Goal: Use online tool/utility: Utilize a website feature to perform a specific function

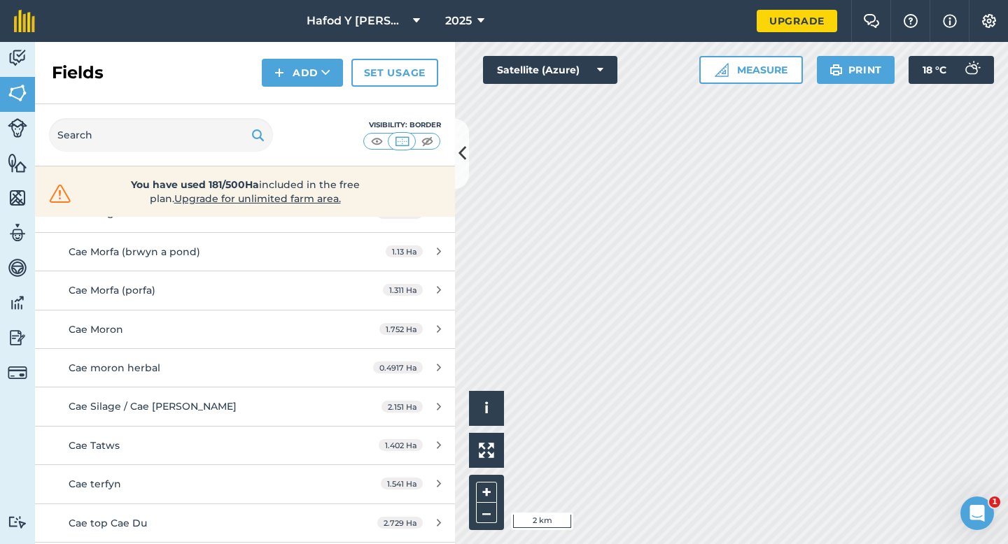
scroll to position [561, 0]
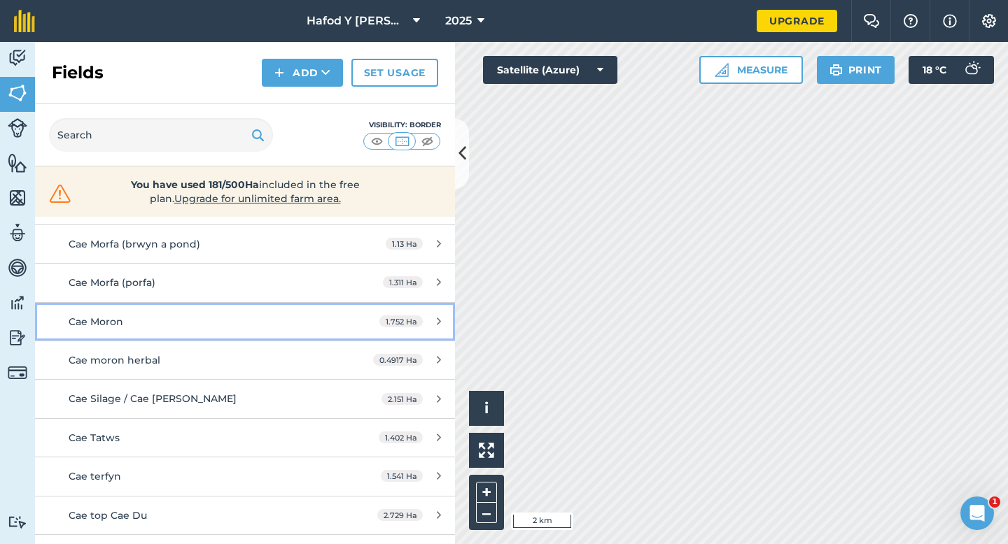
click at [255, 326] on div "Cae Moron" at bounding box center [200, 321] width 263 height 15
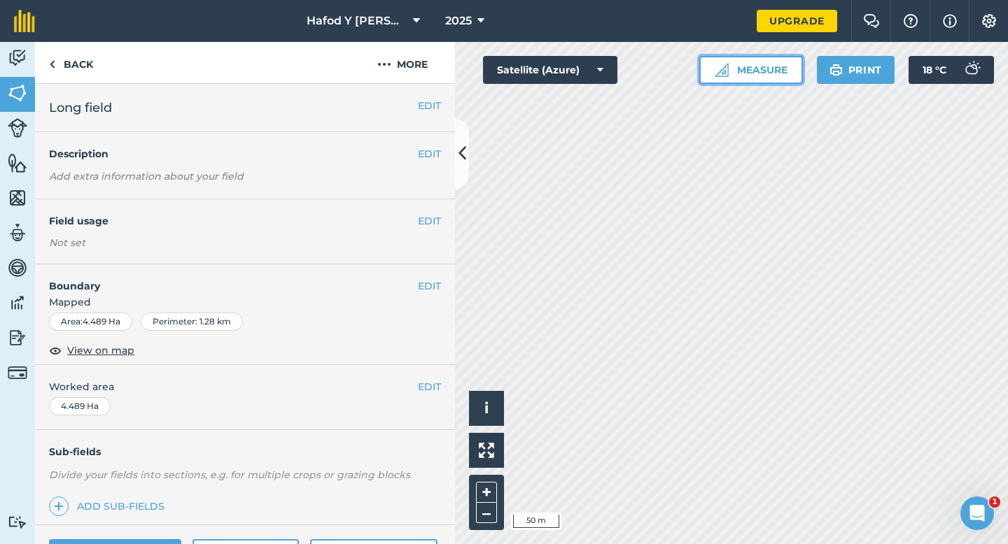
click at [749, 66] on button "Measure" at bounding box center [751, 70] width 104 height 28
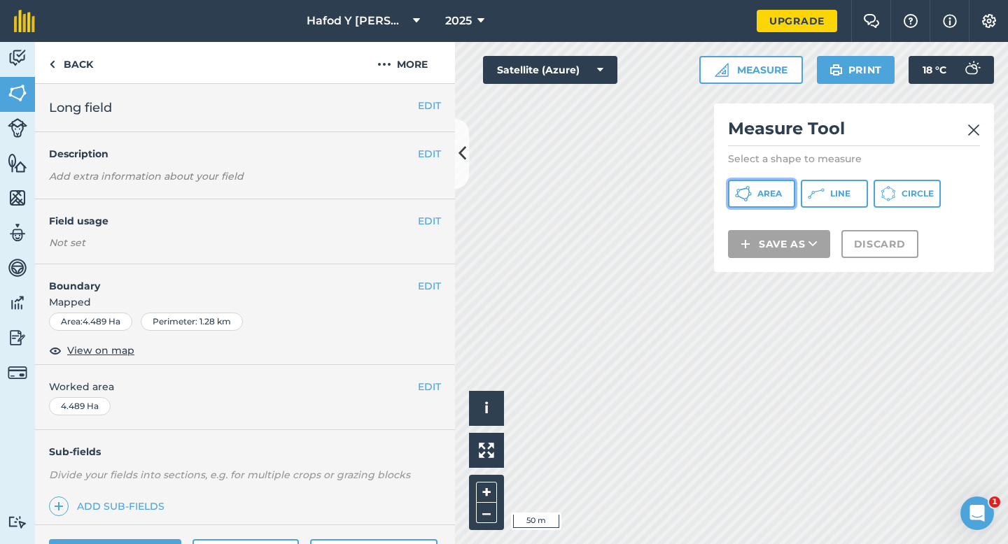
click at [761, 201] on button "Area" at bounding box center [761, 194] width 67 height 28
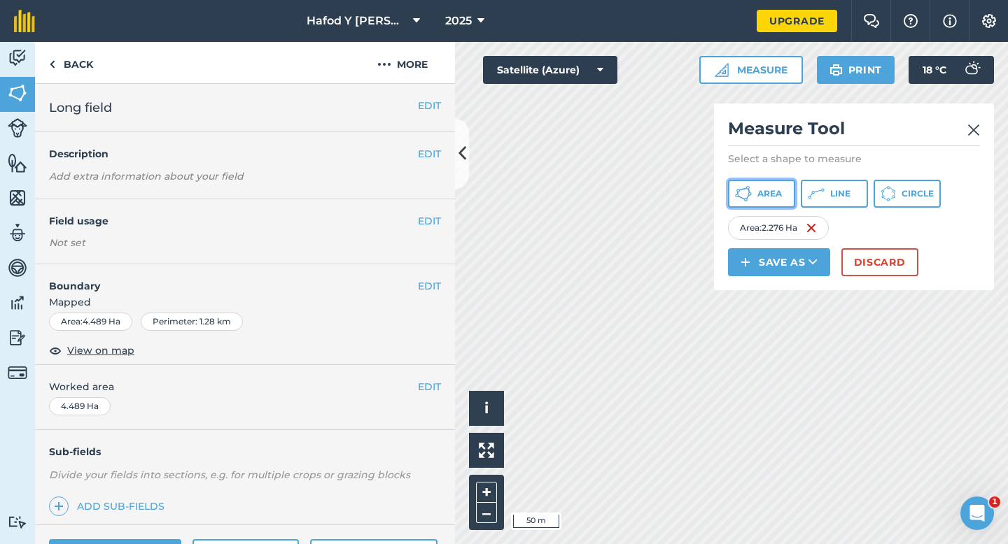
click at [784, 194] on button "Area" at bounding box center [761, 194] width 67 height 28
click at [877, 267] on button "Discard" at bounding box center [879, 262] width 77 height 28
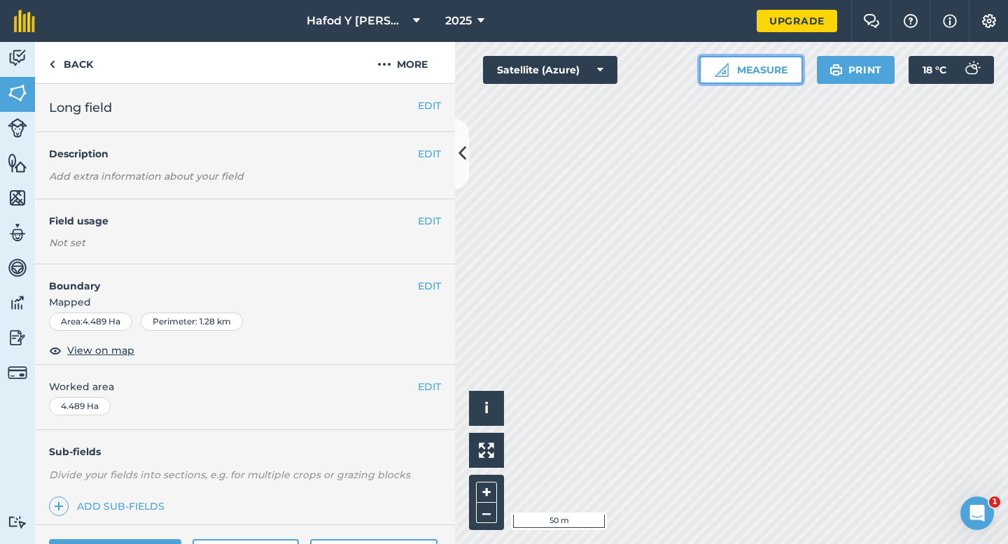
click at [766, 69] on button "Measure" at bounding box center [751, 70] width 104 height 28
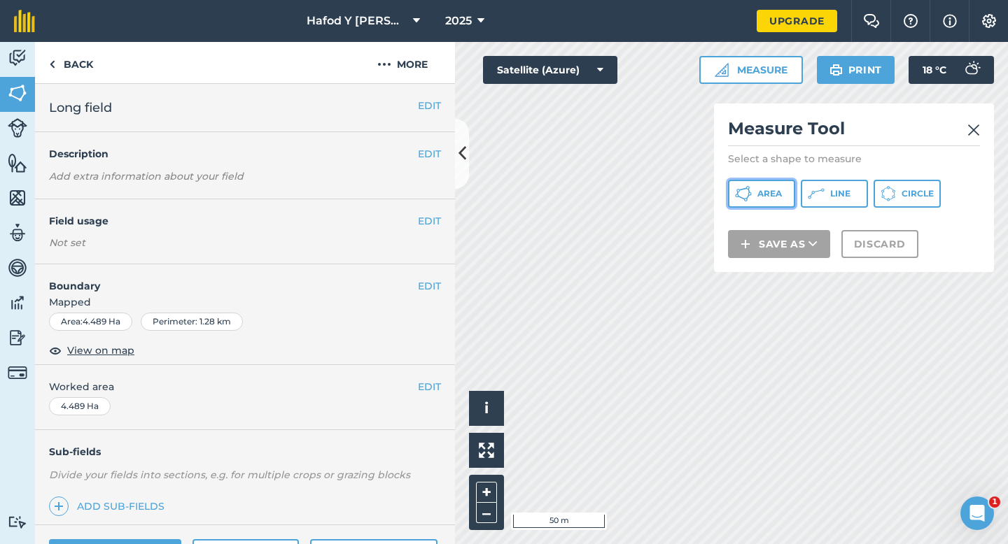
click at [765, 202] on button "Area" at bounding box center [761, 194] width 67 height 28
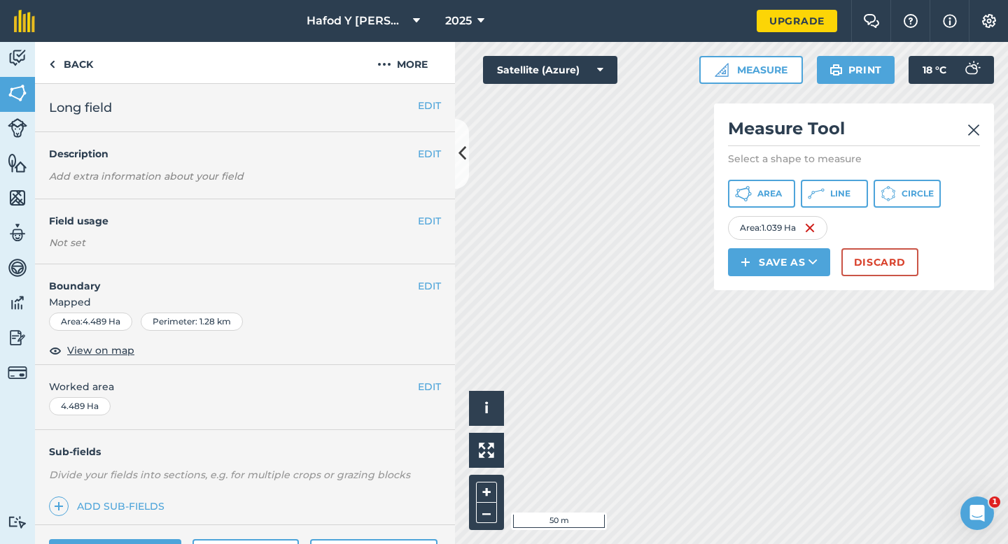
click at [745, 174] on div "Click to start drawing i © 2025 TomTom, Microsoft 50 m + – Satellite (Azure) Me…" at bounding box center [731, 293] width 553 height 502
click at [770, 197] on span "Area" at bounding box center [769, 193] width 24 height 11
click at [970, 133] on img at bounding box center [973, 130] width 13 height 17
